Goal: Browse casually

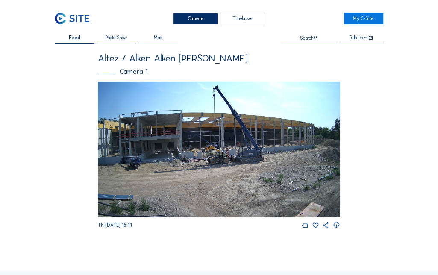
click at [179, 134] on img at bounding box center [219, 150] width 242 height 136
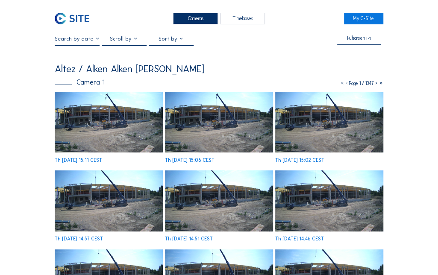
click at [122, 128] on img at bounding box center [109, 122] width 108 height 61
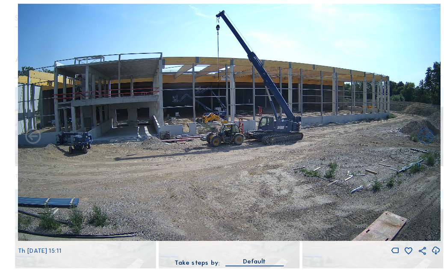
drag, startPoint x: 189, startPoint y: 136, endPoint x: 142, endPoint y: 154, distance: 50.5
click at [142, 154] on img at bounding box center [222, 119] width 328 height 185
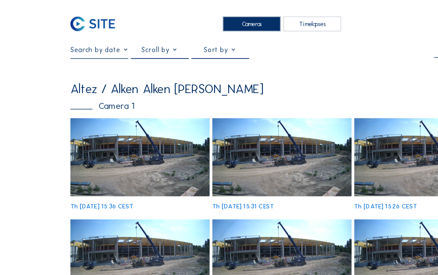
click at [99, 115] on img at bounding box center [109, 122] width 108 height 61
